Goal: Task Accomplishment & Management: Manage account settings

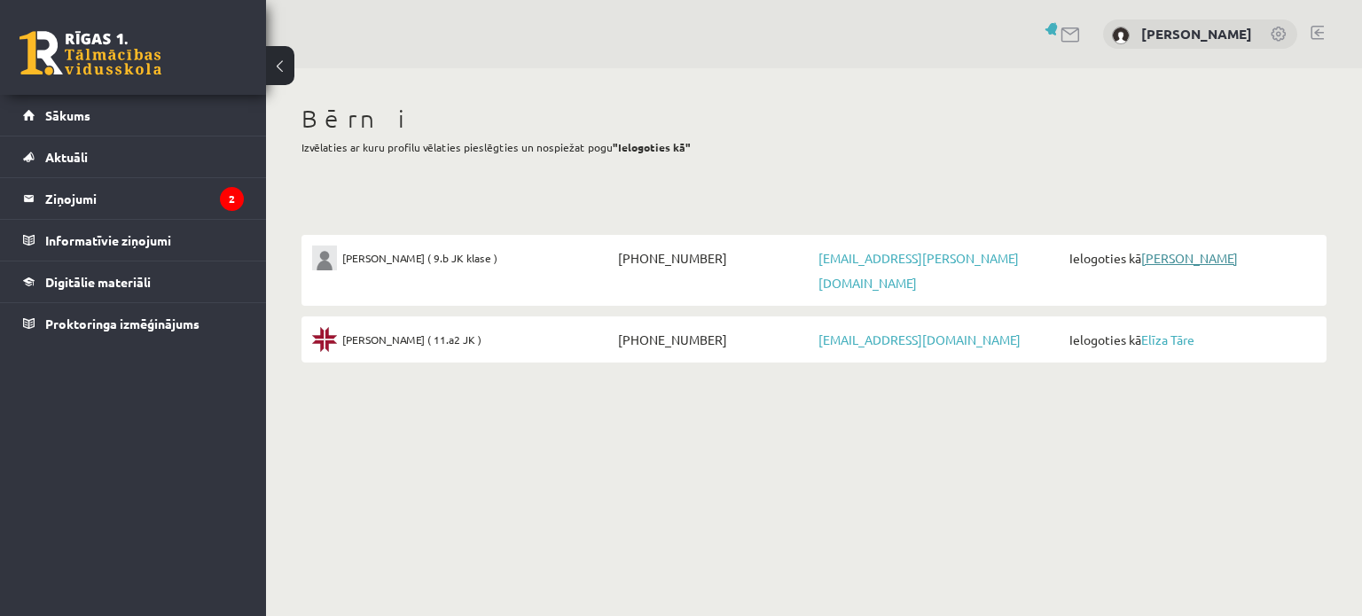
click at [1162, 262] on link "[PERSON_NAME]" at bounding box center [1190, 258] width 97 height 16
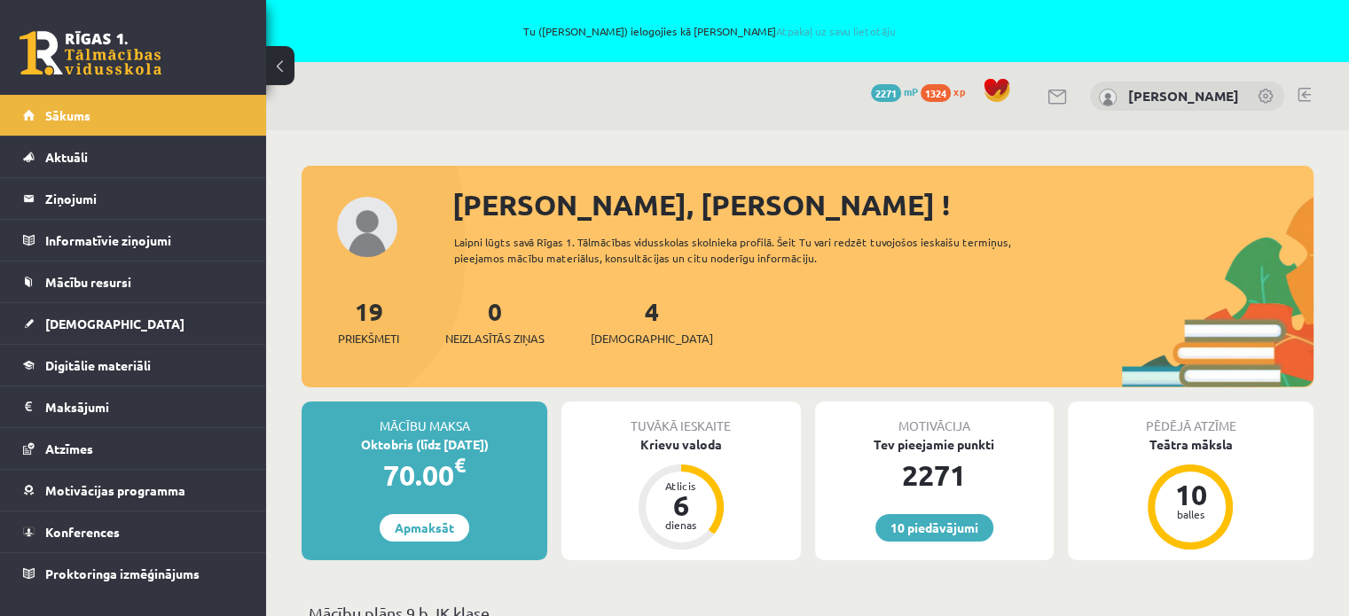
click at [1274, 91] on link at bounding box center [1267, 98] width 18 height 18
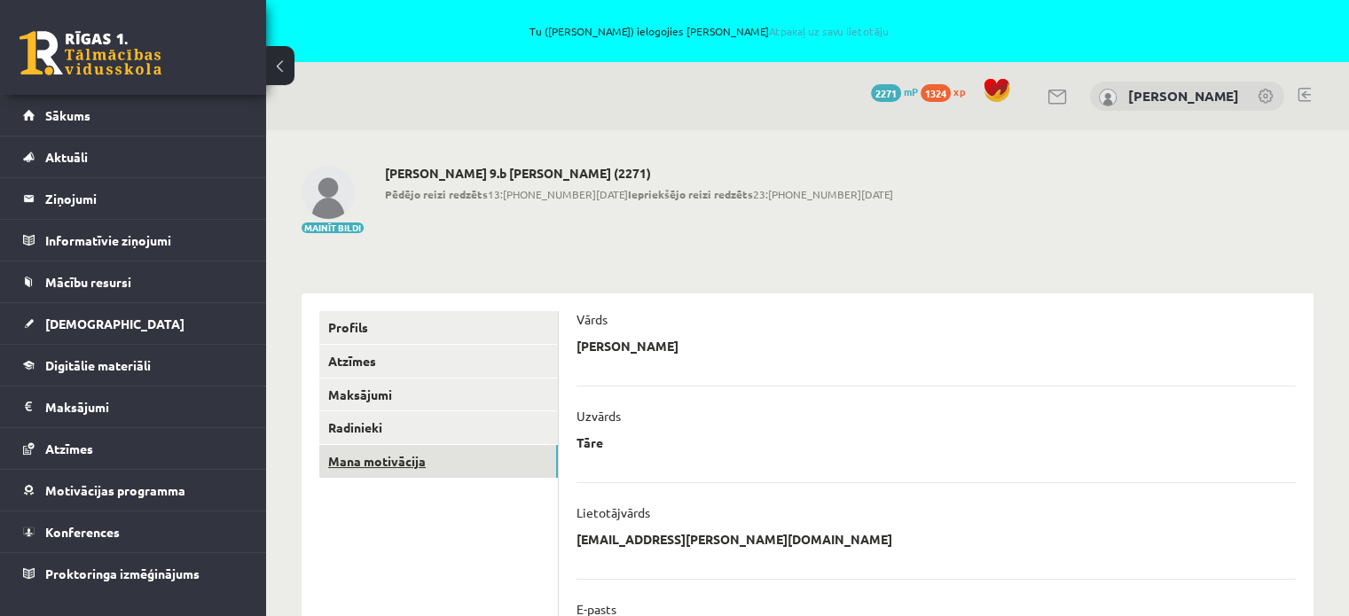
click at [451, 453] on link "Mana motivācija" at bounding box center [438, 461] width 239 height 33
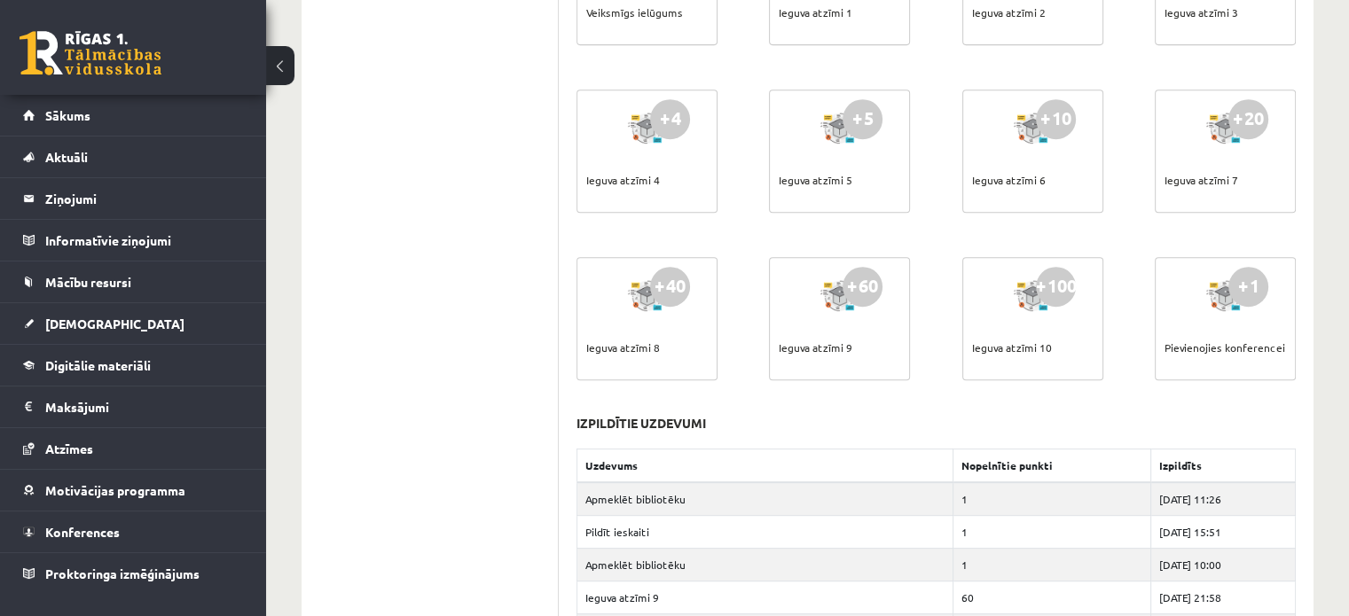
scroll to position [1153, 0]
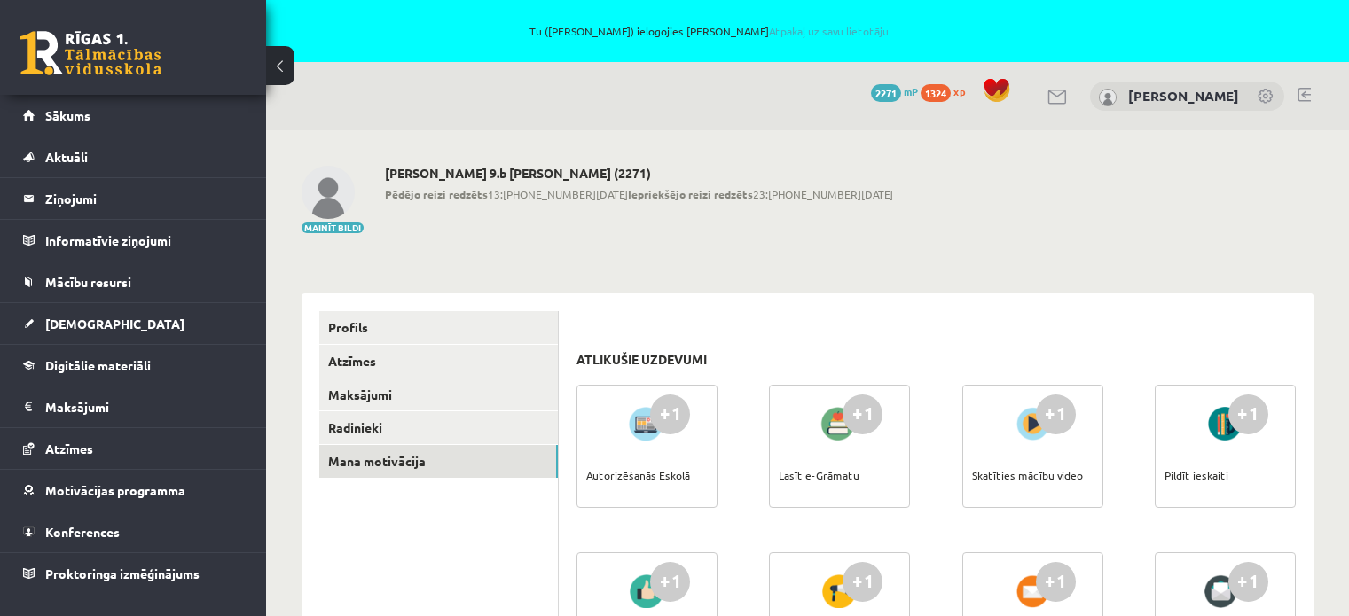
scroll to position [1153, 0]
